Goal: Information Seeking & Learning: Learn about a topic

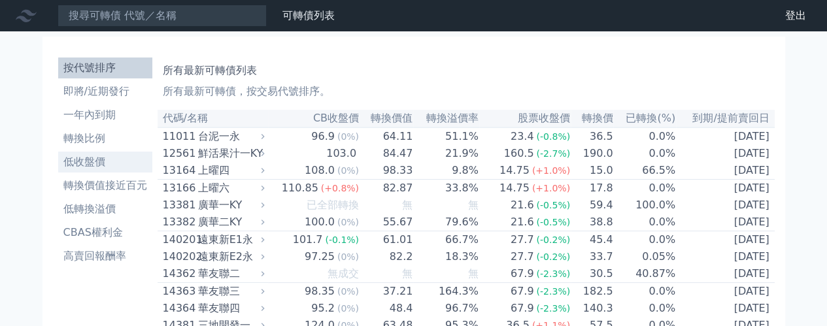
click at [85, 156] on li "低收盤價" at bounding box center [105, 162] width 94 height 16
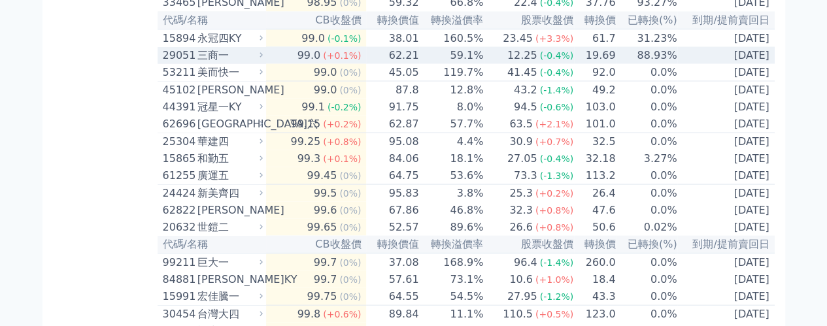
scroll to position [1222, 0]
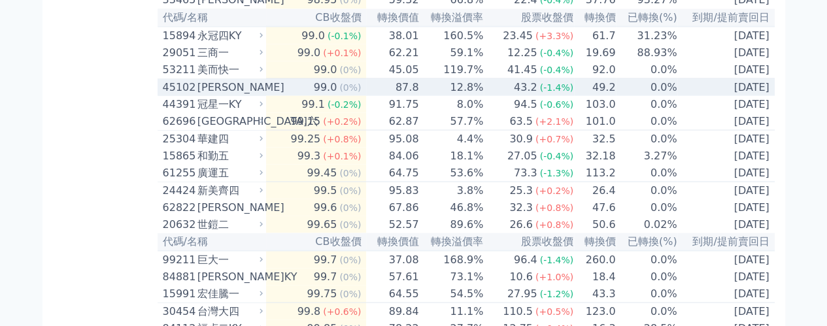
click at [264, 91] on icon at bounding box center [261, 86] width 8 height 8
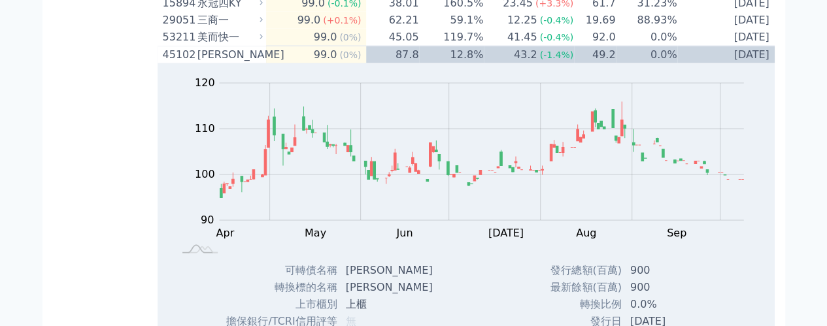
scroll to position [1253, 0]
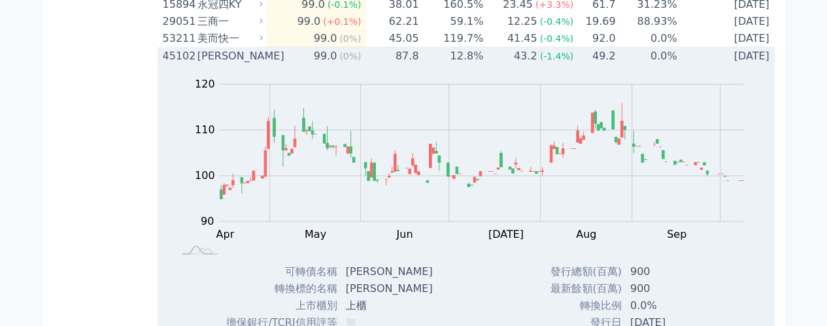
click at [256, 64] on div "[PERSON_NAME]" at bounding box center [228, 56] width 63 height 16
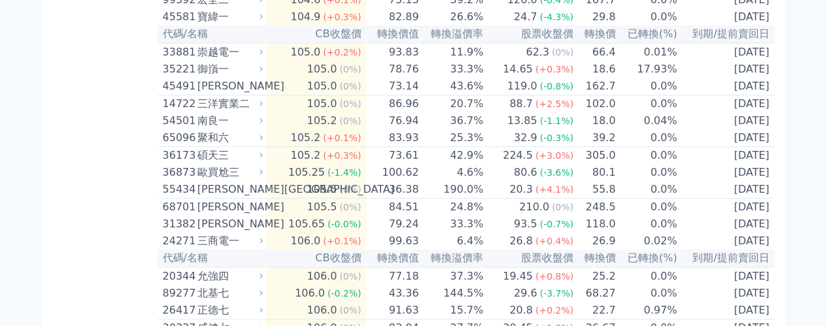
scroll to position [2774, 0]
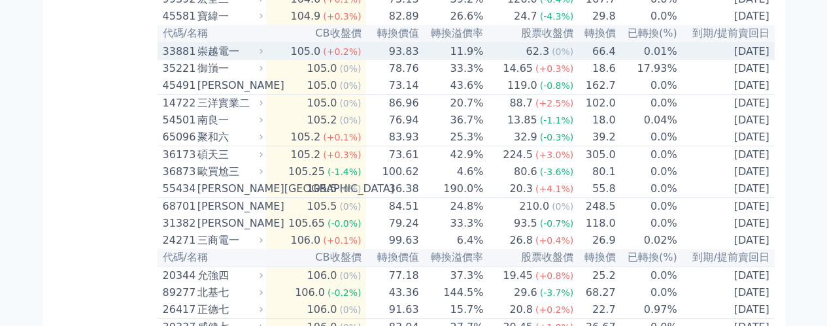
click at [545, 59] on div "62.3" at bounding box center [537, 52] width 29 height 16
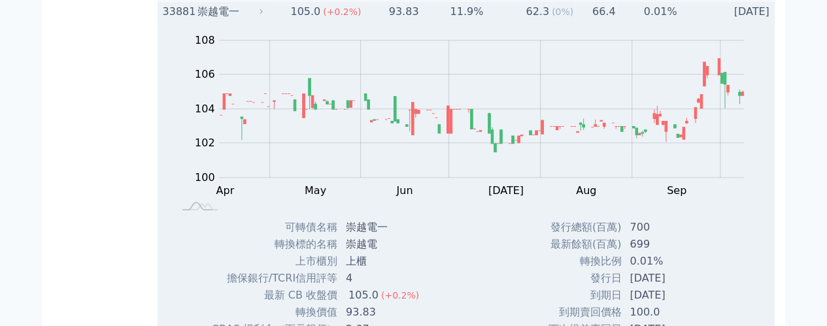
scroll to position [2813, 0]
click at [523, 20] on div "62.3" at bounding box center [537, 13] width 29 height 16
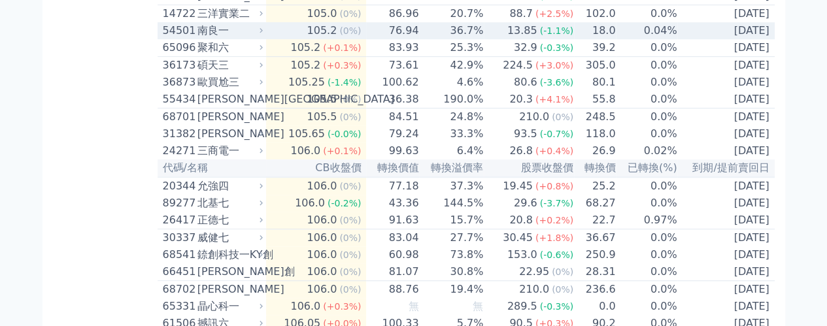
scroll to position [2864, 0]
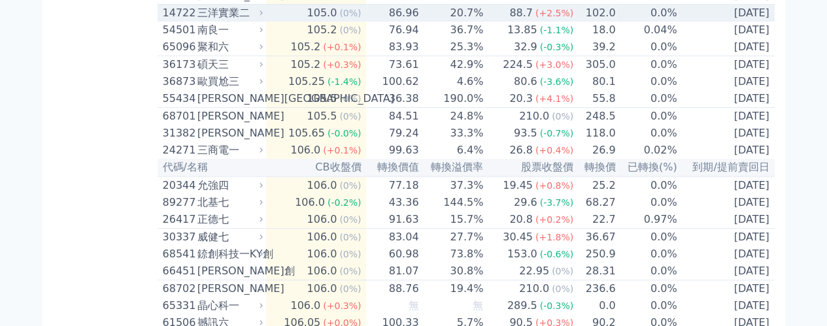
click at [263, 17] on icon at bounding box center [261, 12] width 8 height 8
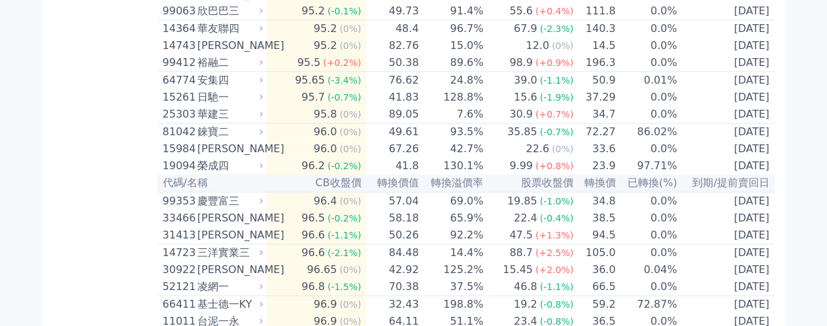
scroll to position [380, 0]
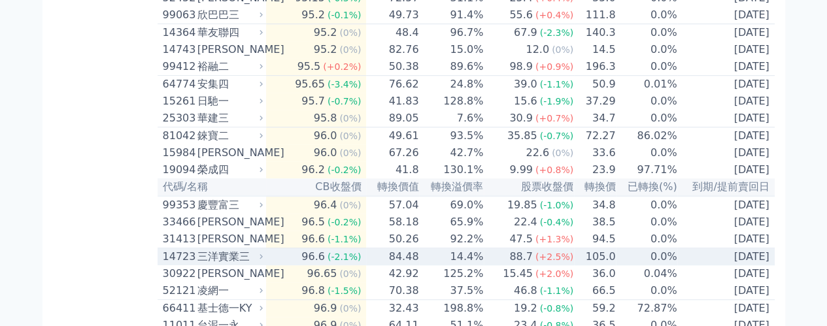
click at [602, 266] on td "105.0" at bounding box center [595, 257] width 42 height 18
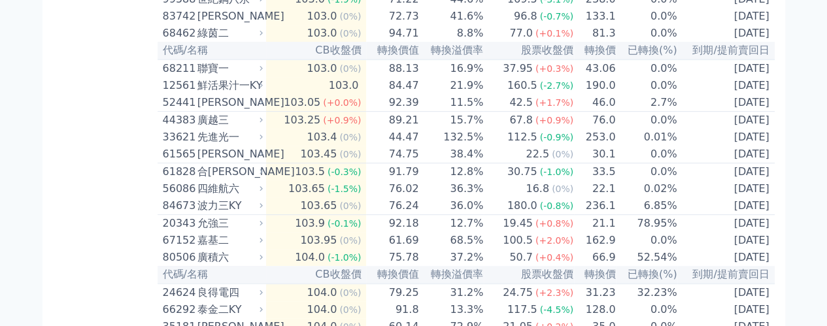
scroll to position [2733, 0]
